Goal: Transaction & Acquisition: Purchase product/service

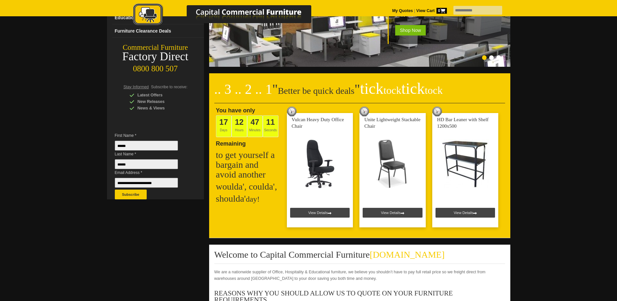
scroll to position [98, 0]
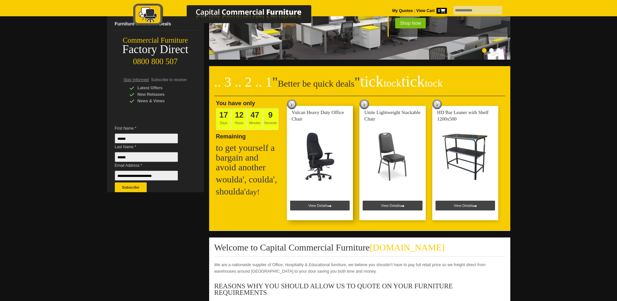
click at [316, 152] on link at bounding box center [320, 163] width 66 height 114
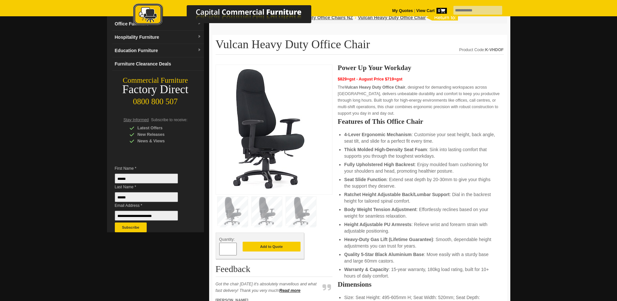
scroll to position [65, 0]
